Goal: Information Seeking & Learning: Learn about a topic

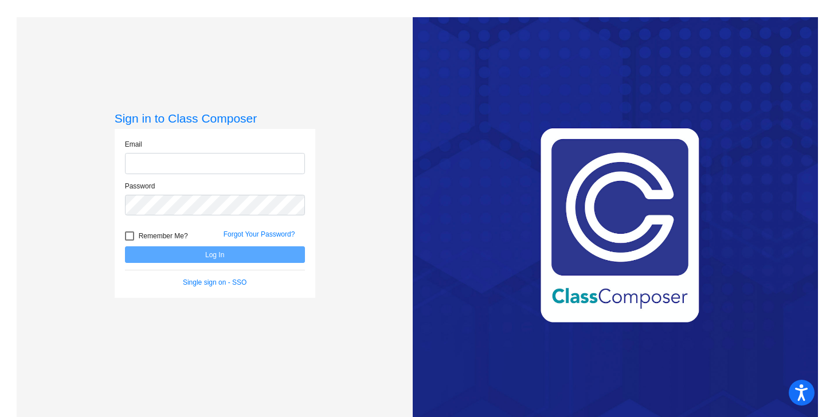
type input "[PERSON_NAME][EMAIL_ADDRESS][PERSON_NAME][DOMAIN_NAME]"
click at [216, 256] on button "Log In" at bounding box center [215, 255] width 180 height 17
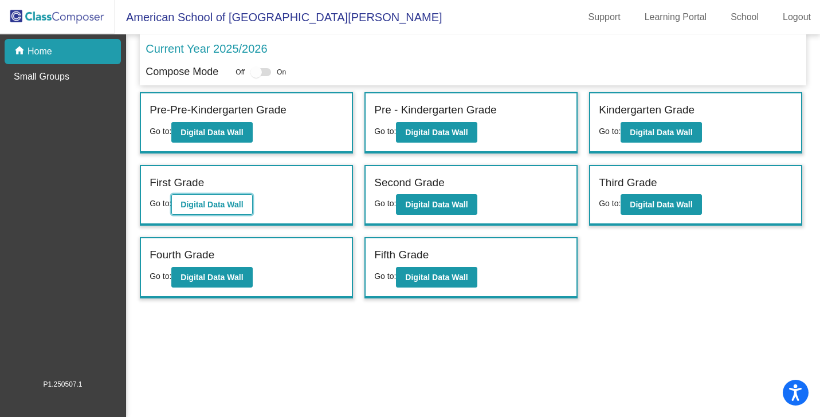
click at [230, 208] on b "Digital Data Wall" at bounding box center [212, 204] width 62 height 9
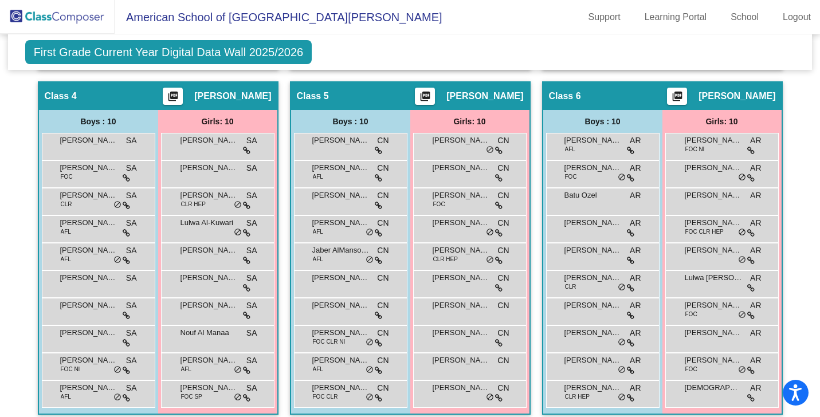
scroll to position [628, 0]
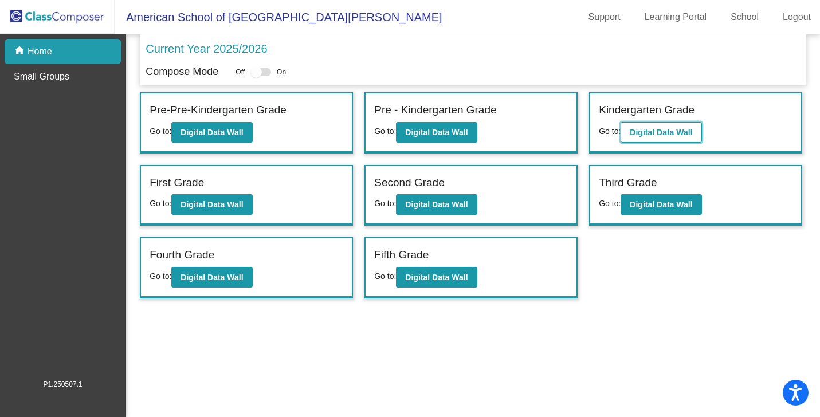
click at [634, 131] on b "Digital Data Wall" at bounding box center [661, 132] width 62 height 9
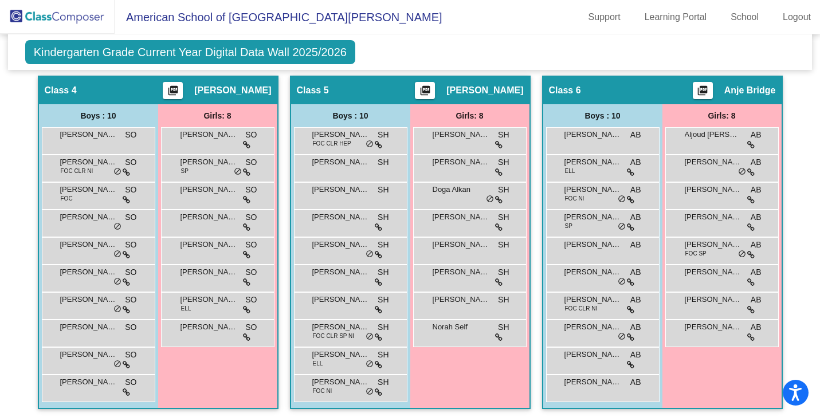
scroll to position [601, 0]
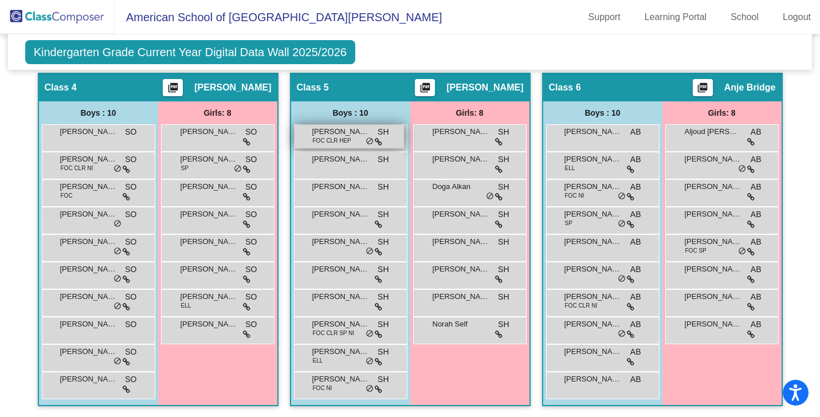
click at [347, 138] on span "FOC CLR HEP" at bounding box center [332, 140] width 38 height 9
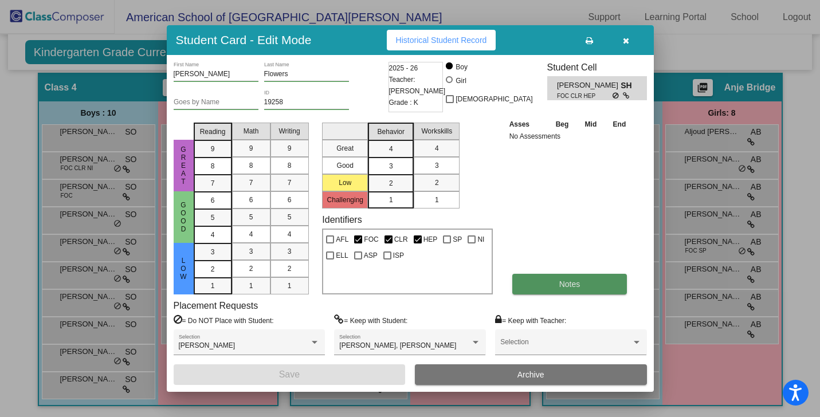
click at [560, 285] on span "Notes" at bounding box center [570, 284] width 21 height 9
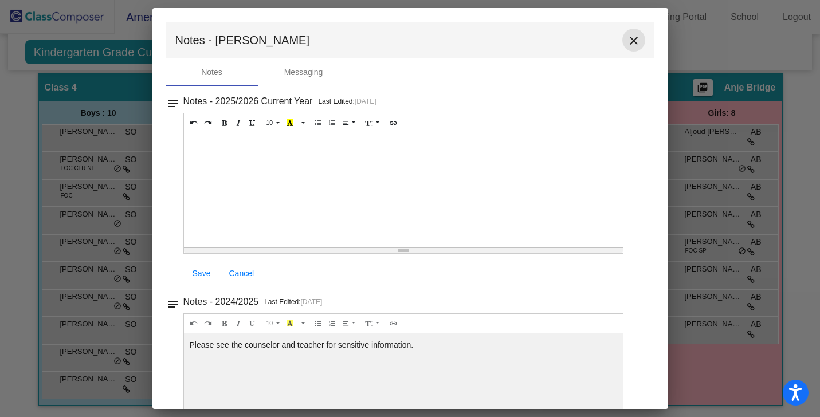
click at [628, 39] on mat-icon "close" at bounding box center [634, 41] width 14 height 14
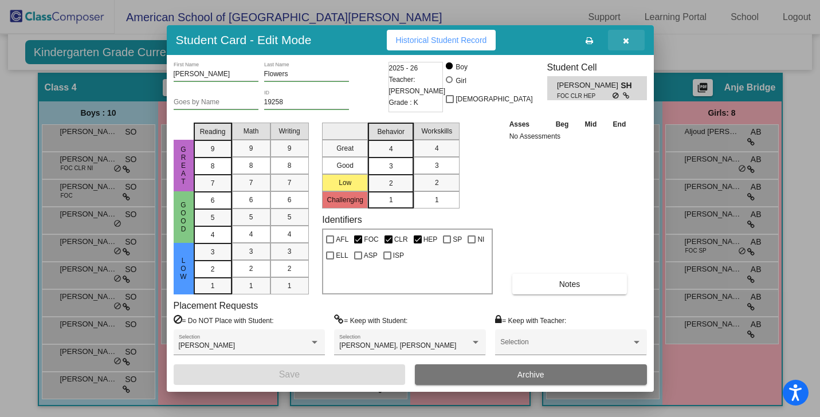
click at [628, 39] on icon "button" at bounding box center [626, 41] width 6 height 8
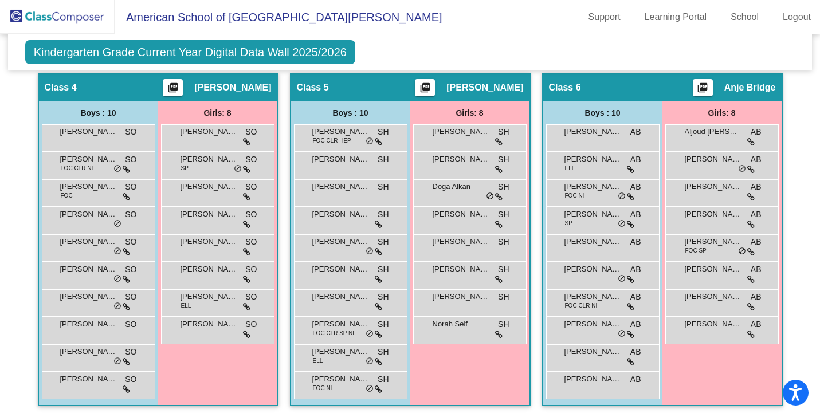
scroll to position [0, 0]
click at [588, 339] on div "[PERSON_NAME] AB lock do_not_disturb_alt" at bounding box center [602, 330] width 110 height 24
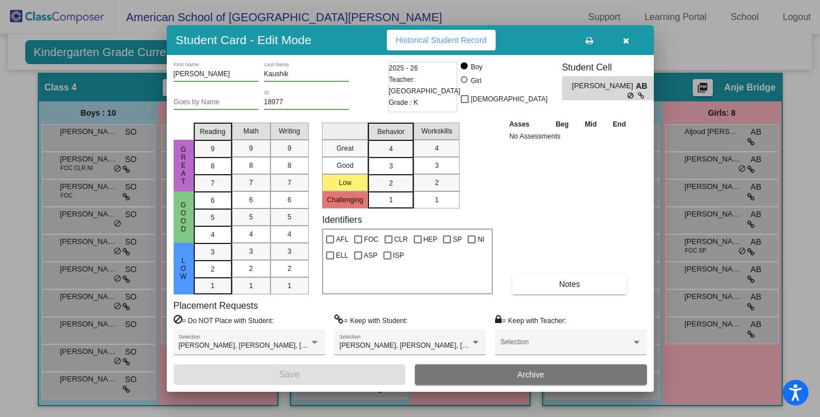
click at [626, 42] on icon "button" at bounding box center [626, 41] width 6 height 8
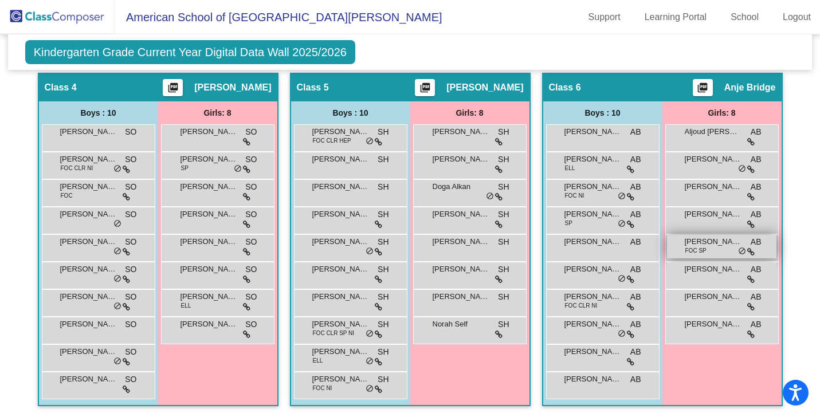
click at [702, 252] on span "FOC SP" at bounding box center [696, 251] width 21 height 9
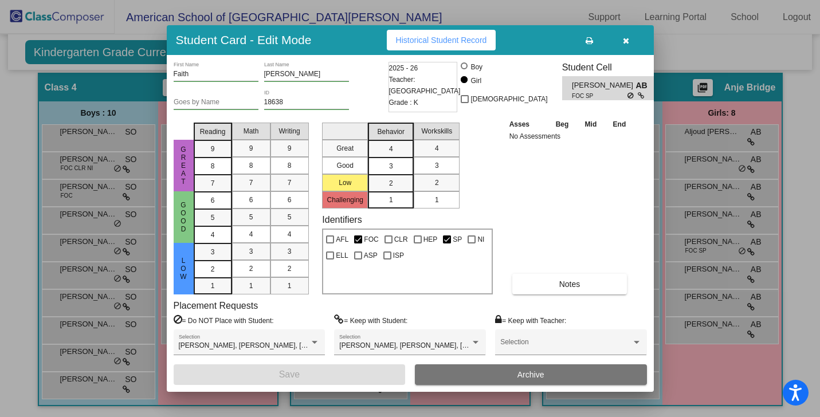
click at [628, 37] on icon "button" at bounding box center [626, 41] width 6 height 8
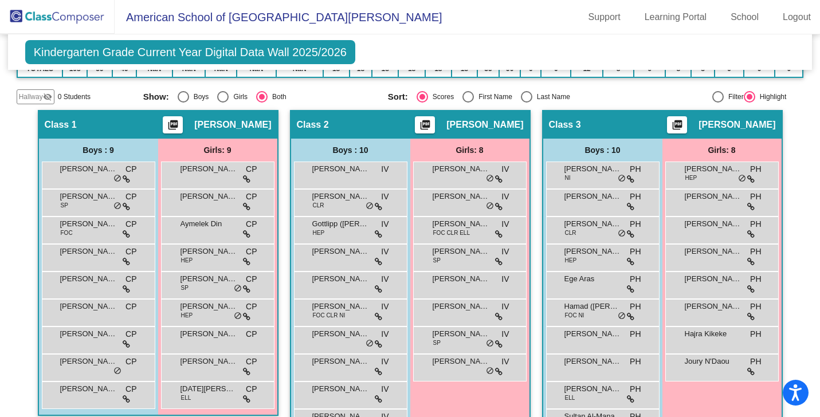
scroll to position [271, 0]
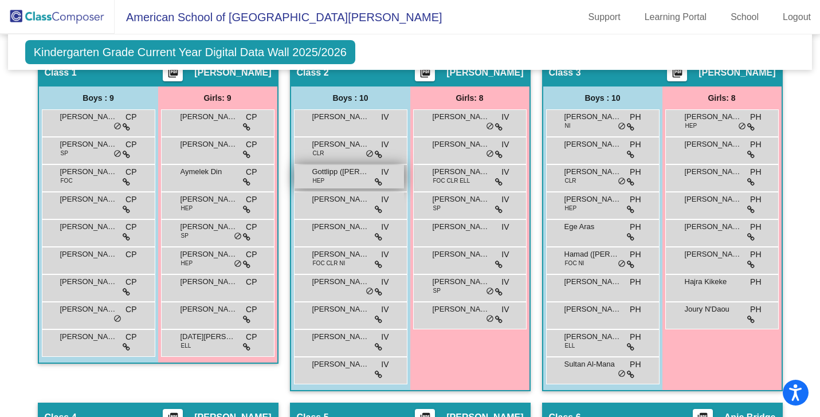
click at [329, 172] on span "Gottlipp ([PERSON_NAME]" at bounding box center [340, 171] width 57 height 11
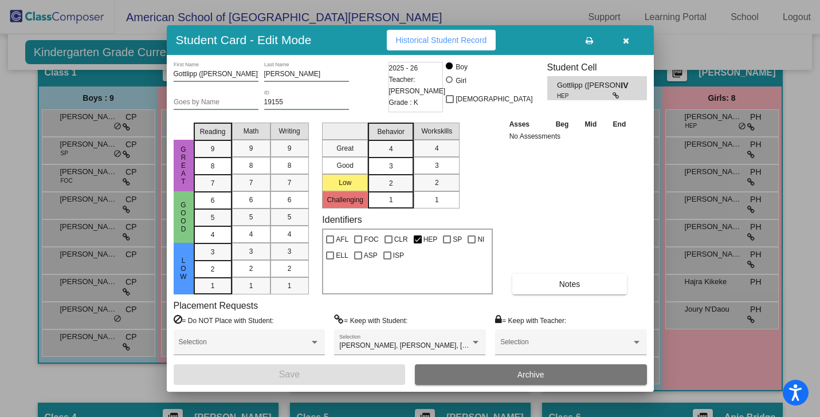
click at [630, 40] on button "button" at bounding box center [626, 40] width 37 height 21
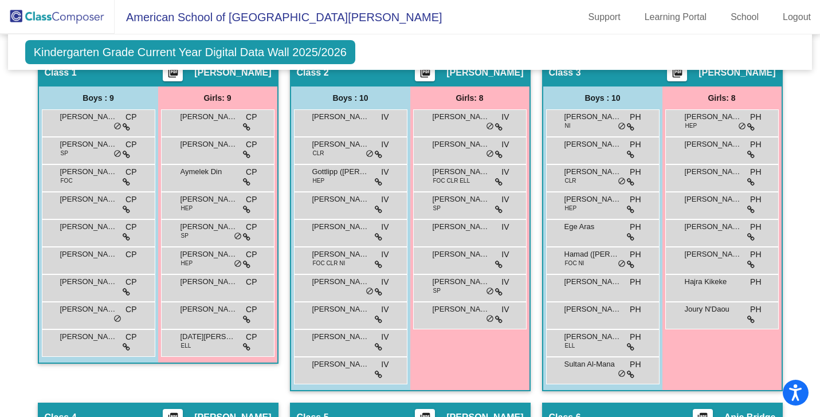
scroll to position [291, 0]
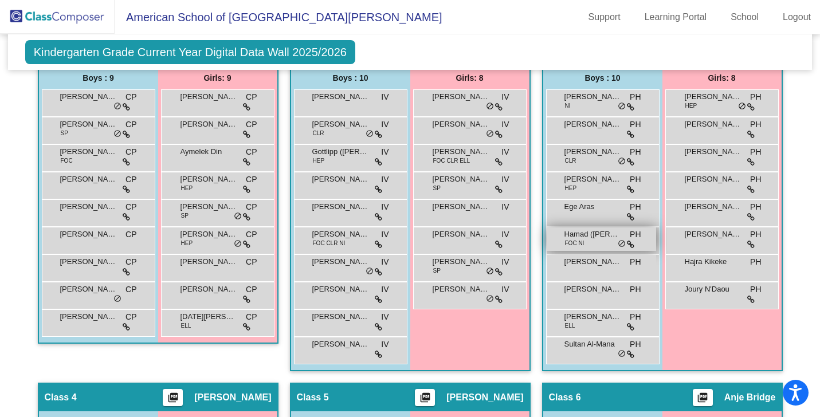
click at [595, 245] on div "Hamad ([PERSON_NAME]) Al Salaiti FOC NI PH lock do_not_disturb_alt" at bounding box center [602, 240] width 110 height 24
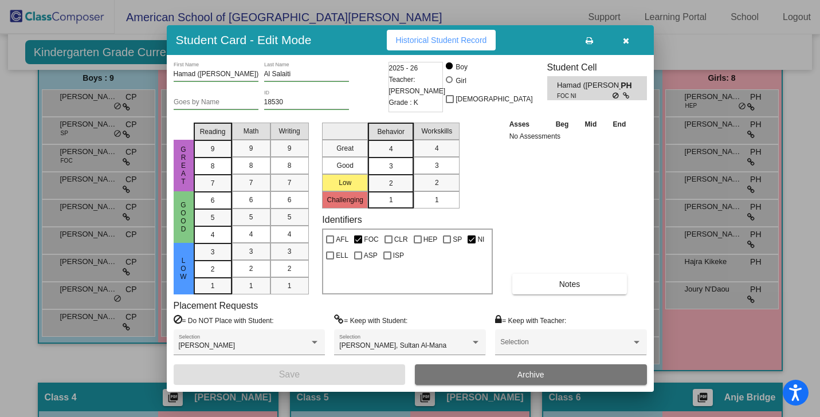
click at [627, 41] on icon "button" at bounding box center [626, 41] width 6 height 8
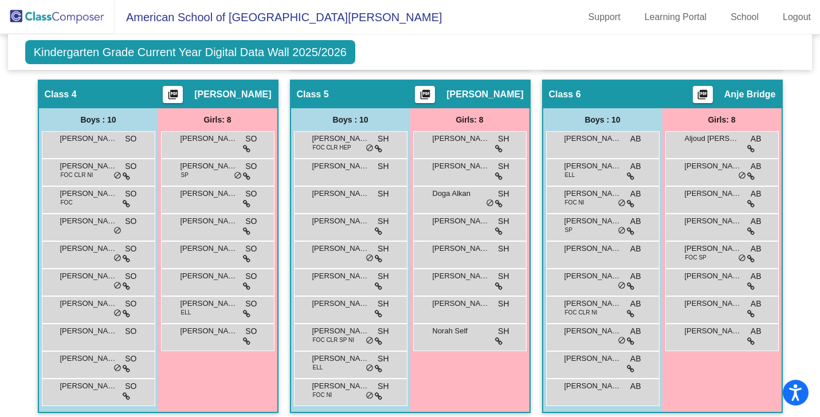
scroll to position [601, 0]
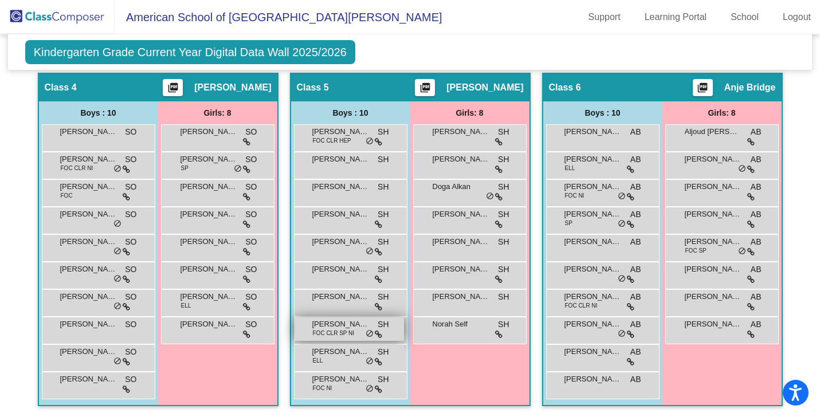
click at [318, 330] on span "FOC CLR SP NI" at bounding box center [334, 333] width 42 height 9
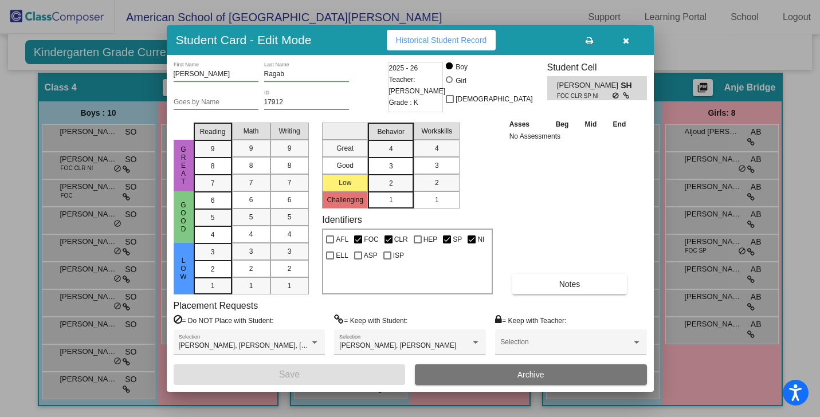
click at [627, 41] on icon "button" at bounding box center [626, 41] width 6 height 8
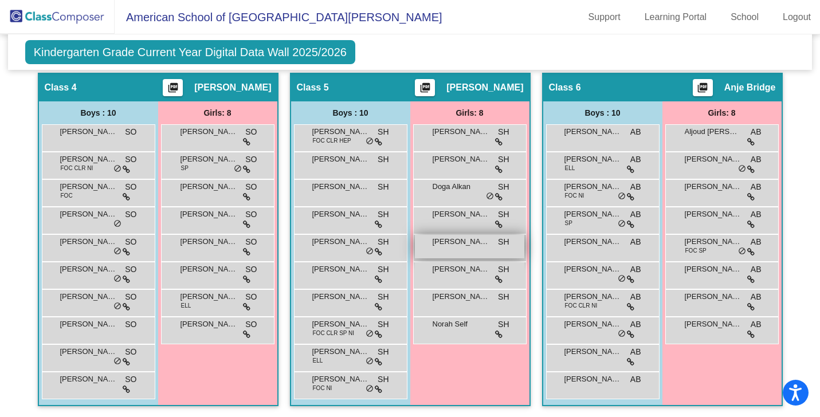
scroll to position [0, 0]
